Goal: Task Accomplishment & Management: Use online tool/utility

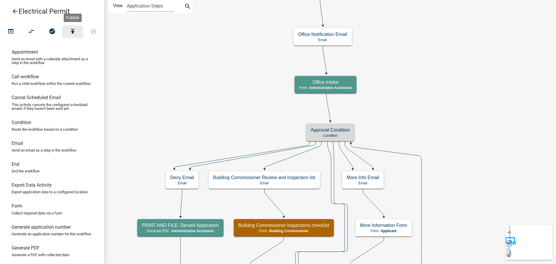
click at [73, 32] on icon "publish" at bounding box center [72, 32] width 7 height 8
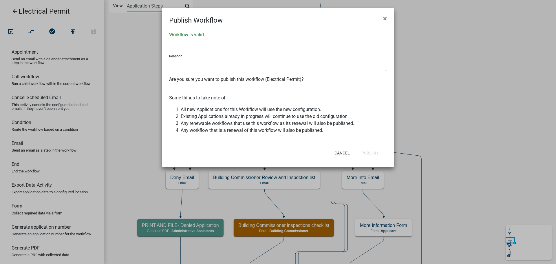
click at [198, 51] on div "Reason *" at bounding box center [278, 60] width 218 height 21
click at [197, 64] on textarea at bounding box center [278, 64] width 218 height 13
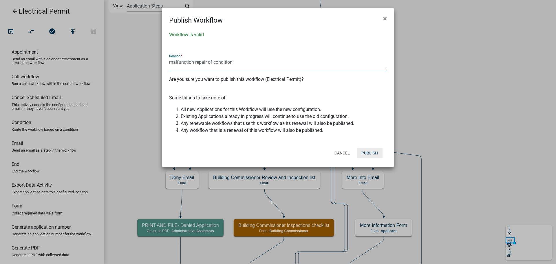
type textarea "malfunction repair of condition"
click at [373, 153] on button "Publish" at bounding box center [370, 153] width 26 height 10
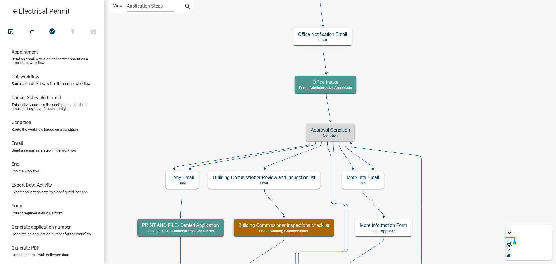
click at [14, 10] on icon "arrow_back" at bounding box center [15, 12] width 7 height 8
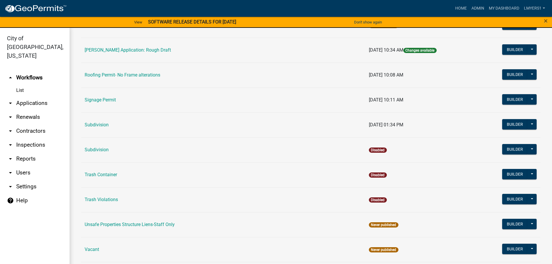
scroll to position [29, 0]
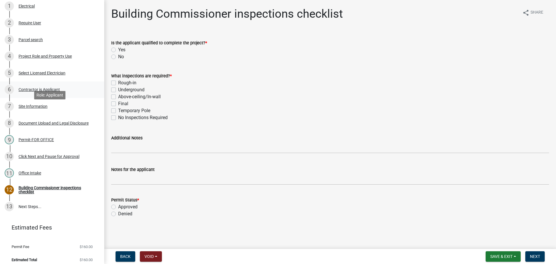
scroll to position [82, 0]
